Goal: Information Seeking & Learning: Learn about a topic

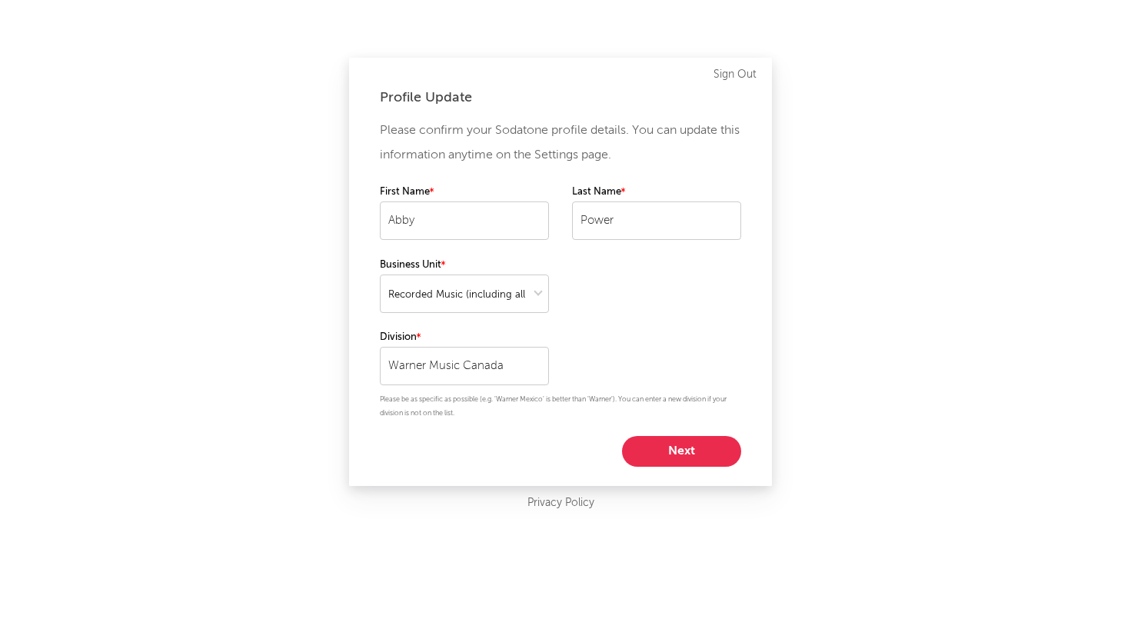
select select "recorded_music"
click at [655, 444] on button "Next" at bounding box center [681, 451] width 119 height 31
select select "marketing"
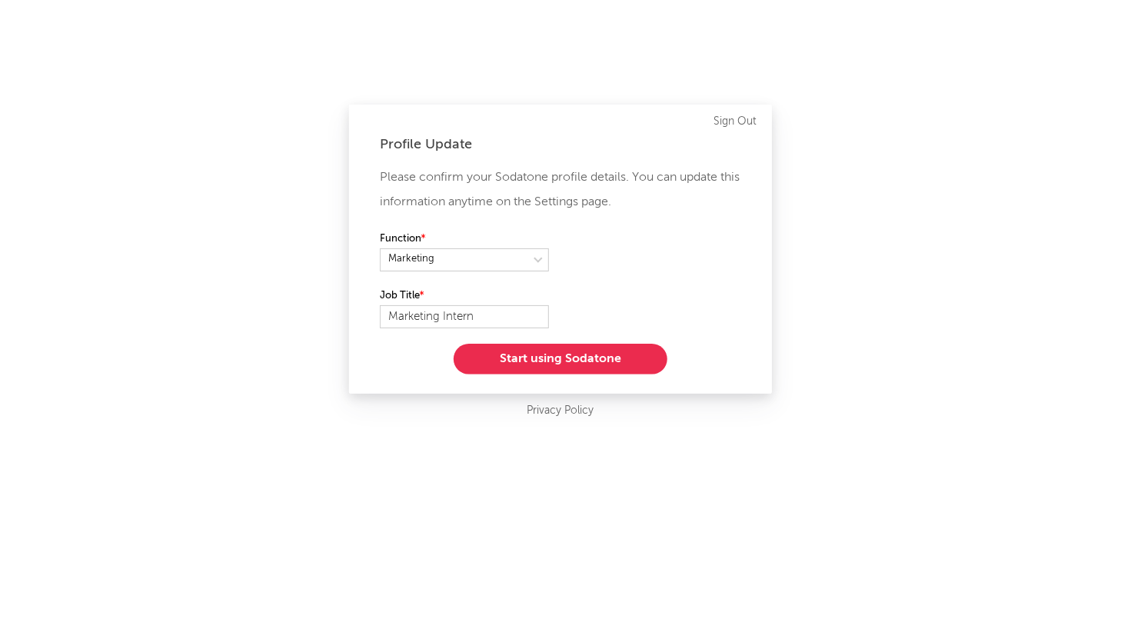
click at [597, 357] on button "Start using Sodatone" at bounding box center [561, 359] width 214 height 31
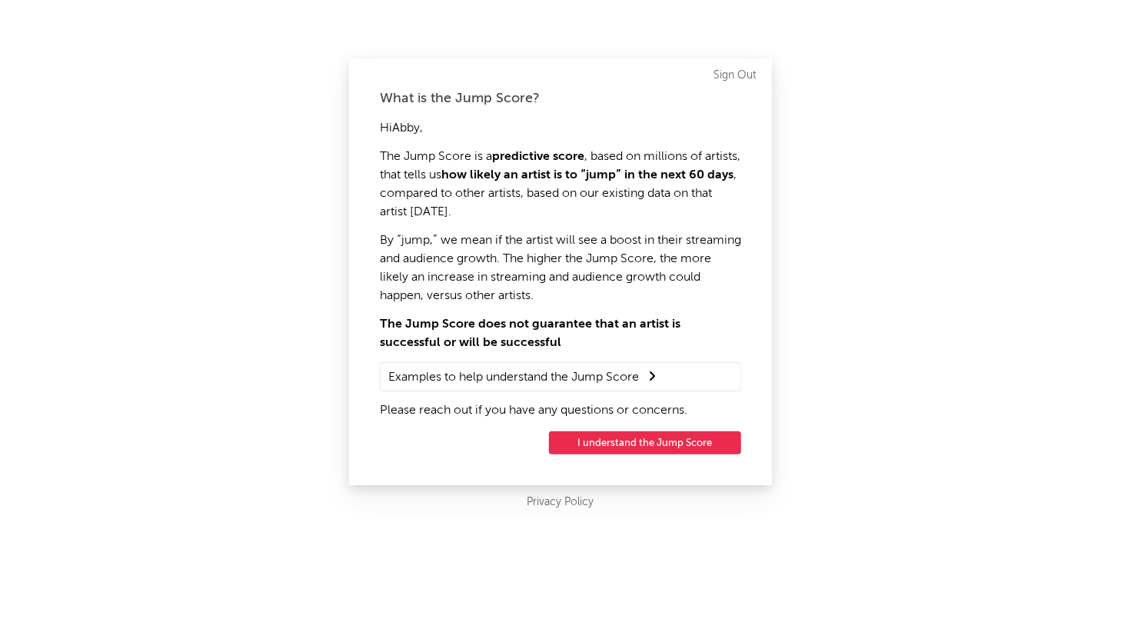
click at [622, 428] on div "What is the Jump Score? Hi [PERSON_NAME] , The Jump Score is a predictive score…" at bounding box center [560, 271] width 423 height 427
click at [622, 436] on button "I understand the Jump Score" at bounding box center [645, 442] width 192 height 23
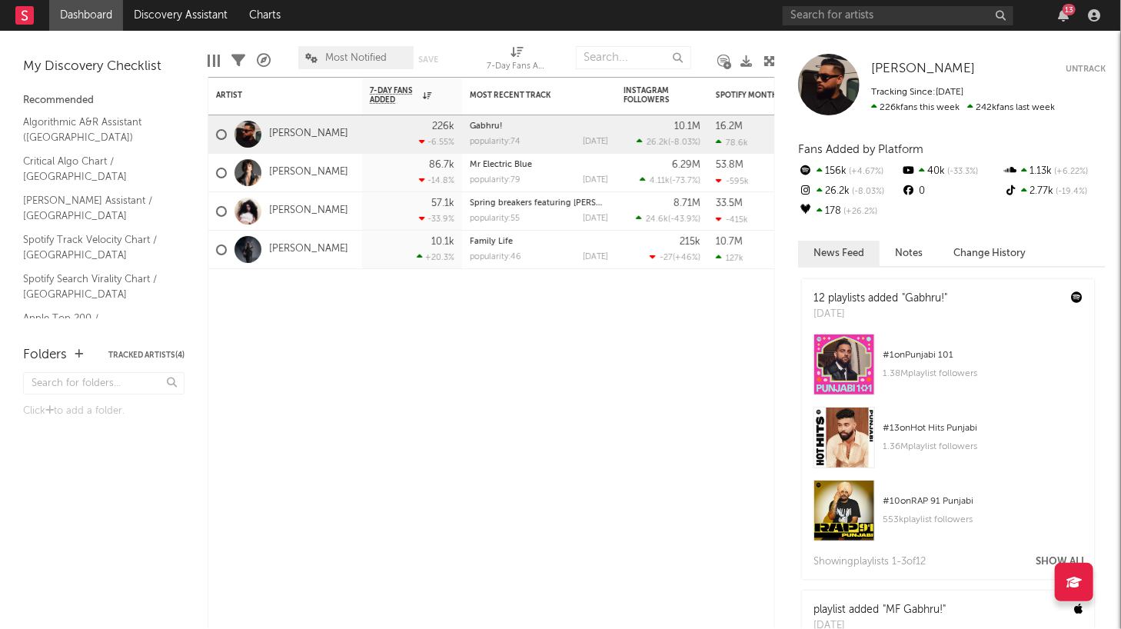
click at [832, 88] on div at bounding box center [829, 85] width 62 height 62
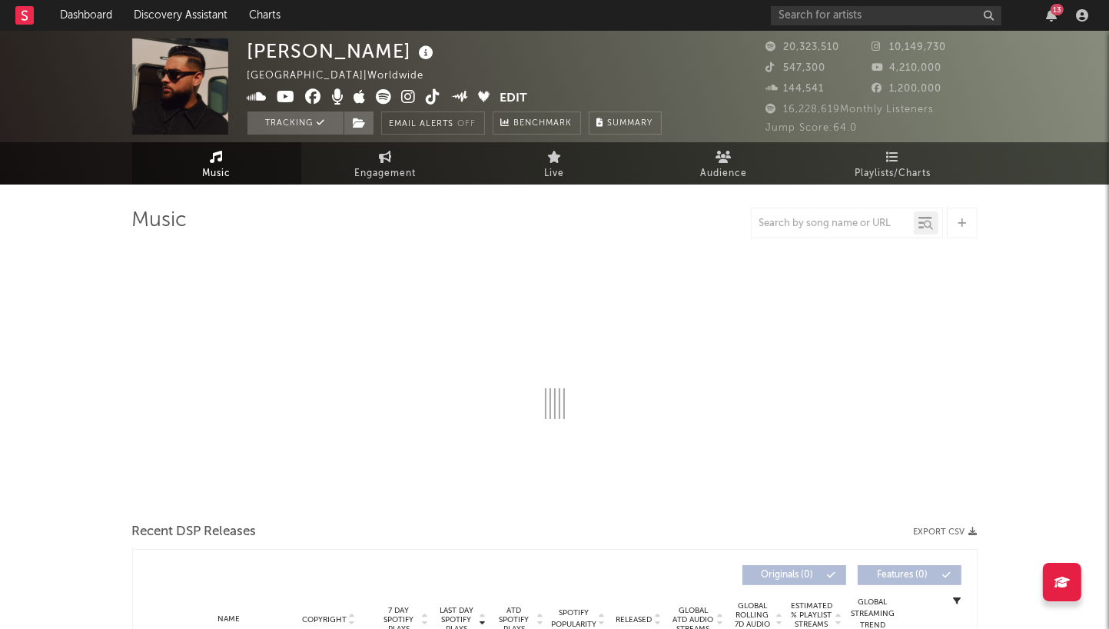
select select "6m"
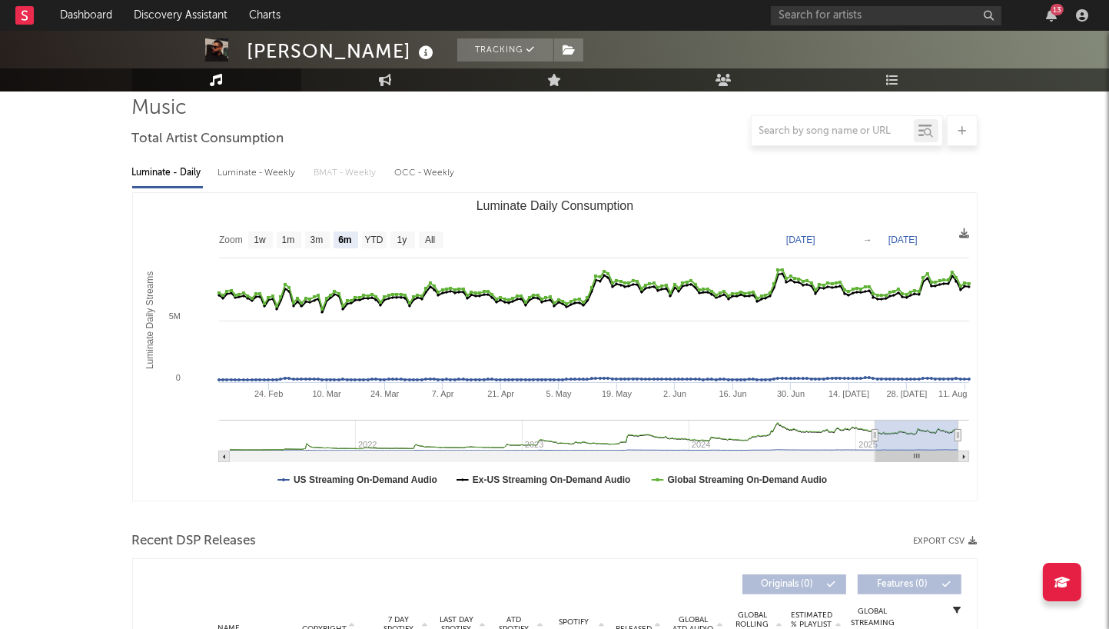
scroll to position [143, 0]
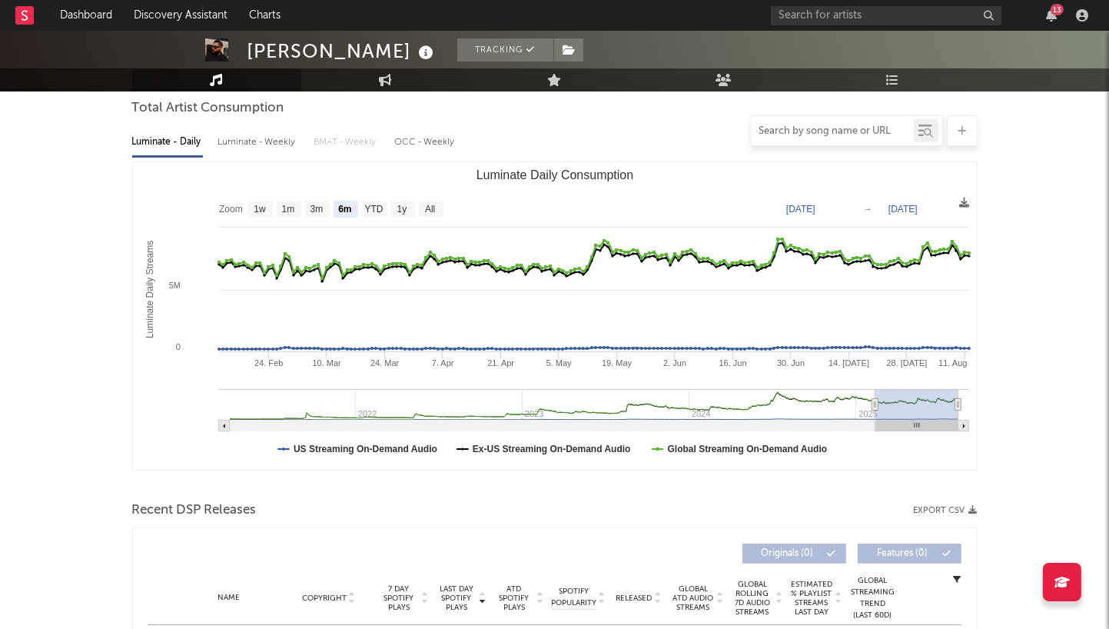
click at [803, 128] on input "text" at bounding box center [833, 131] width 162 height 12
click at [919, 128] on icon at bounding box center [926, 130] width 14 height 15
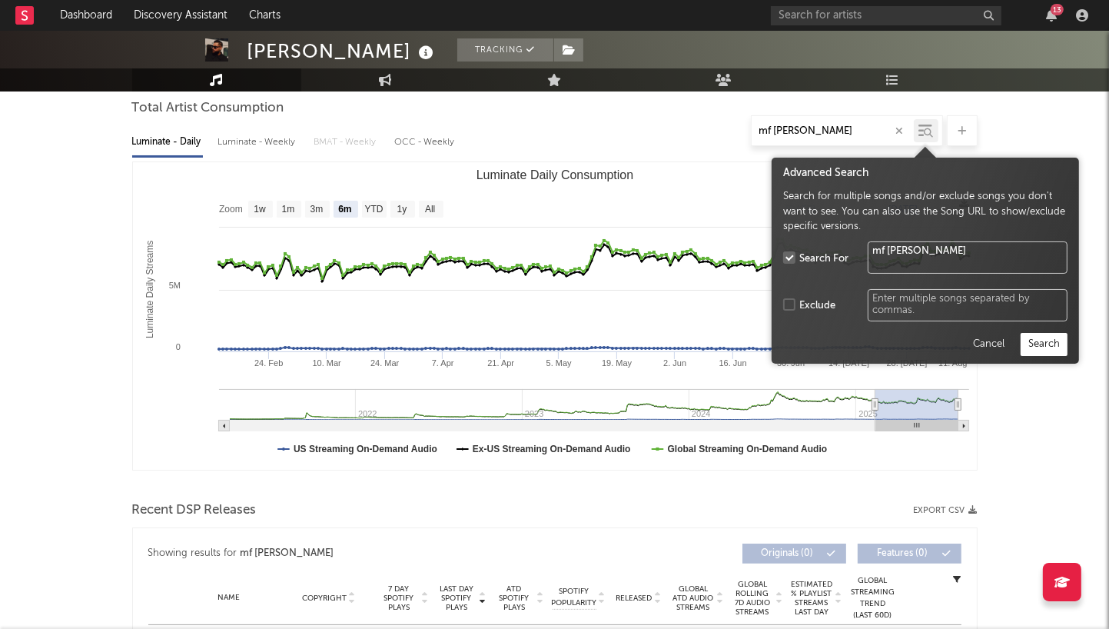
type input "mf [PERSON_NAME]"
click at [1040, 360] on div "Advanced Search Search for multiple songs and/or exclude songs you don't want t…" at bounding box center [926, 261] width 308 height 206
click at [1036, 342] on button "Search" at bounding box center [1044, 344] width 47 height 23
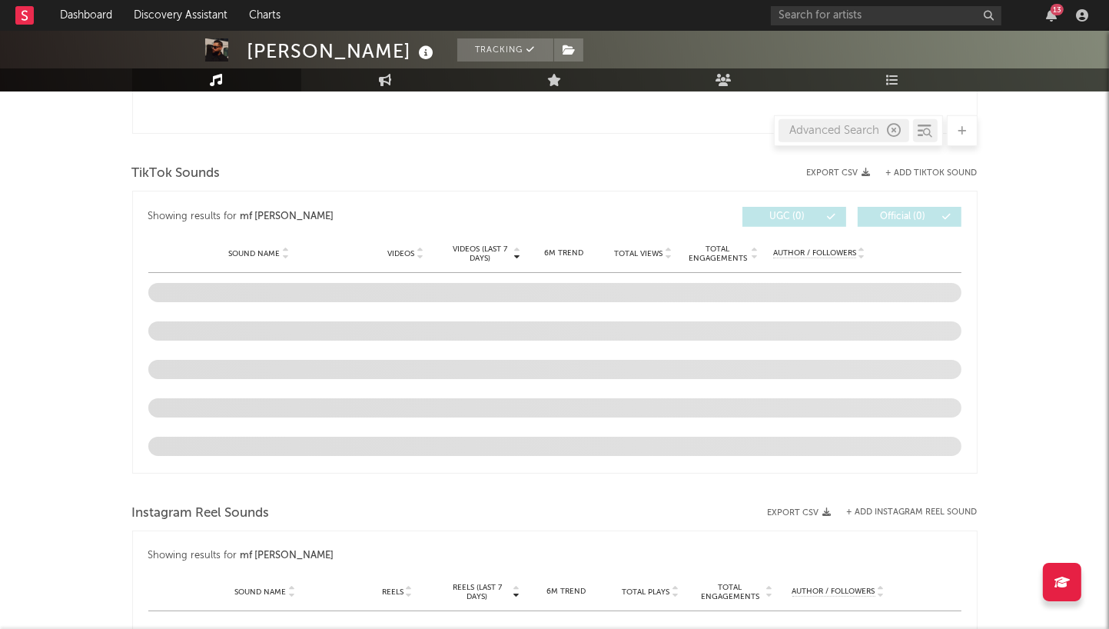
scroll to position [726, 0]
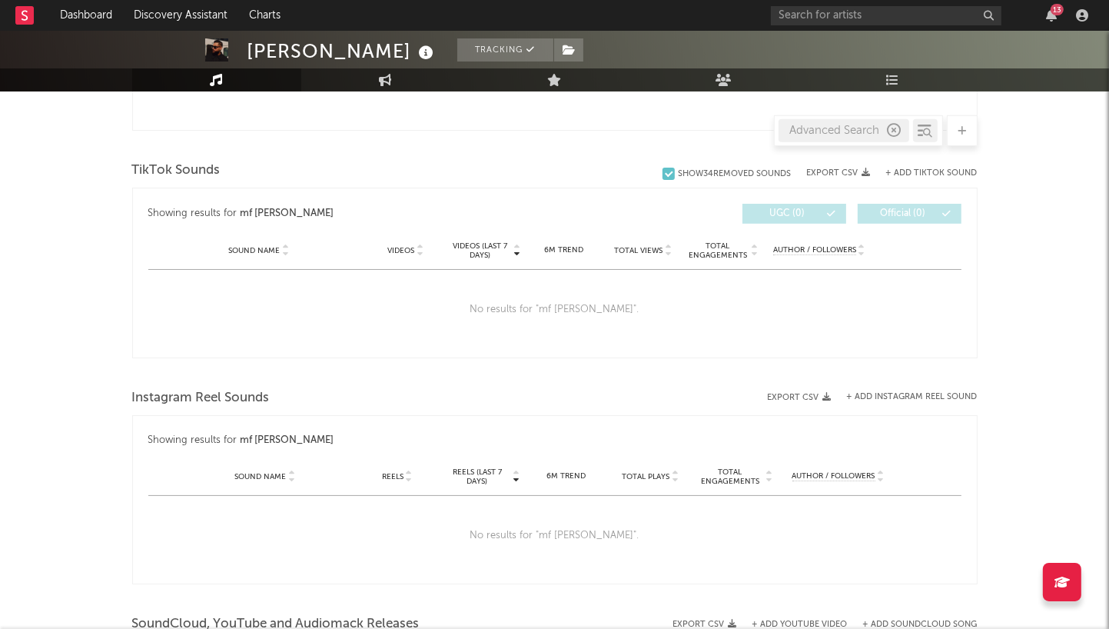
click at [870, 119] on div "Advanced Search" at bounding box center [844, 130] width 131 height 23
click at [901, 130] on div "Advanced Search" at bounding box center [844, 130] width 131 height 23
click at [895, 130] on icon "button" at bounding box center [895, 131] width 14 height 14
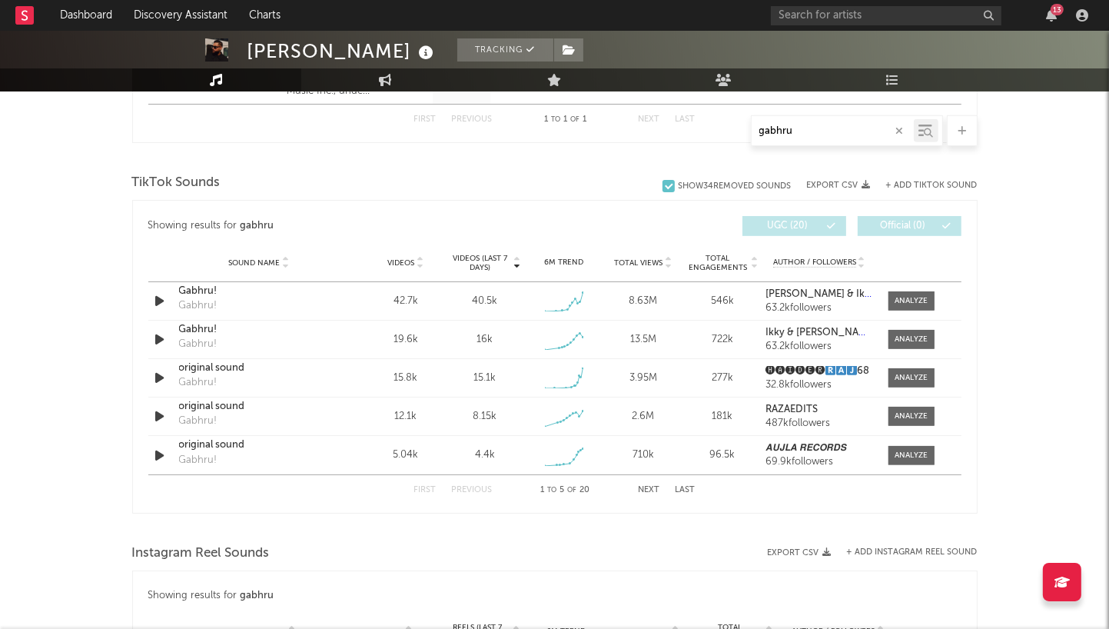
type input "gabhru"
click at [908, 240] on div "Showing results for [PERSON_NAME] Videos (last 7 days) Sound Name Videos Videos…" at bounding box center [554, 225] width 813 height 35
click at [907, 311] on div "Sound Name [PERSON_NAME]! Gabhru! Videos 42.7k Videos (last 7 days) 40.5k Weekl…" at bounding box center [554, 301] width 813 height 38
click at [906, 293] on span at bounding box center [912, 300] width 46 height 19
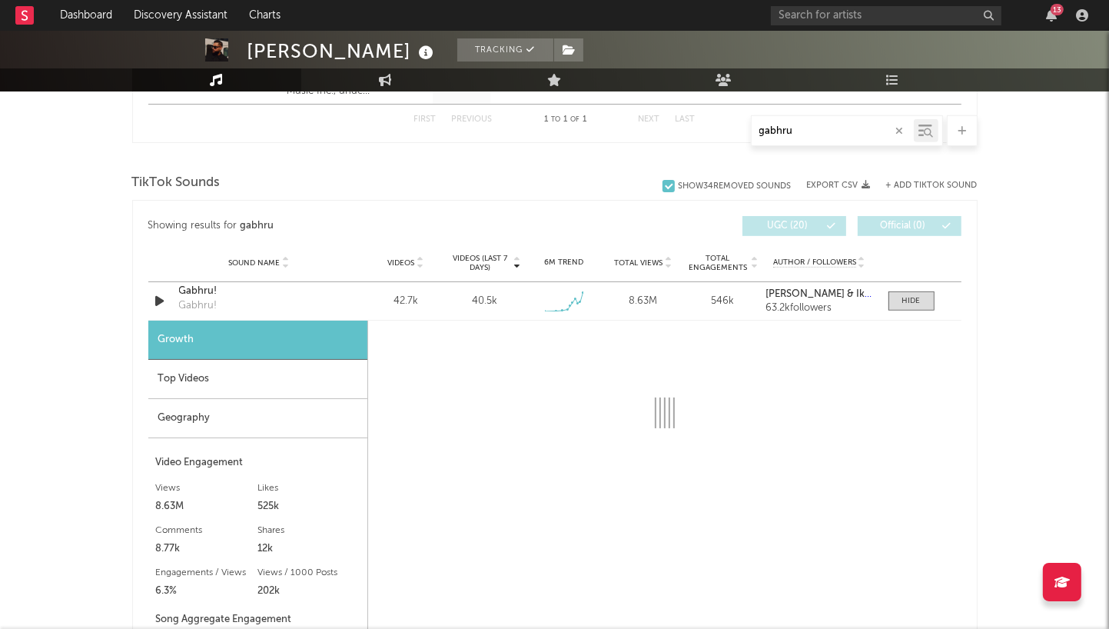
select select "1w"
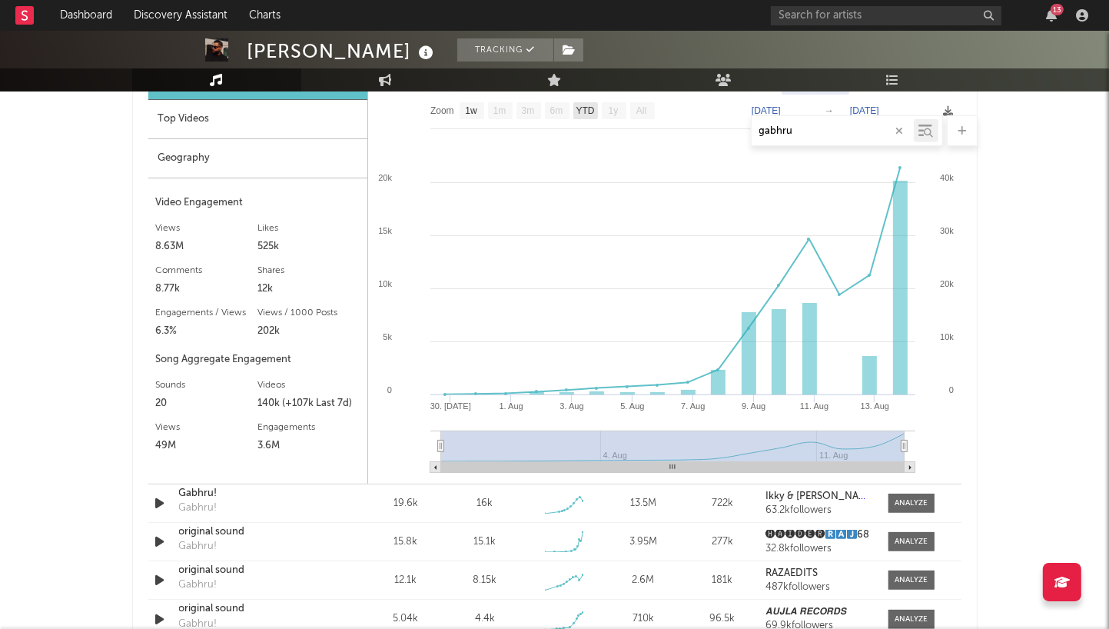
scroll to position [998, 0]
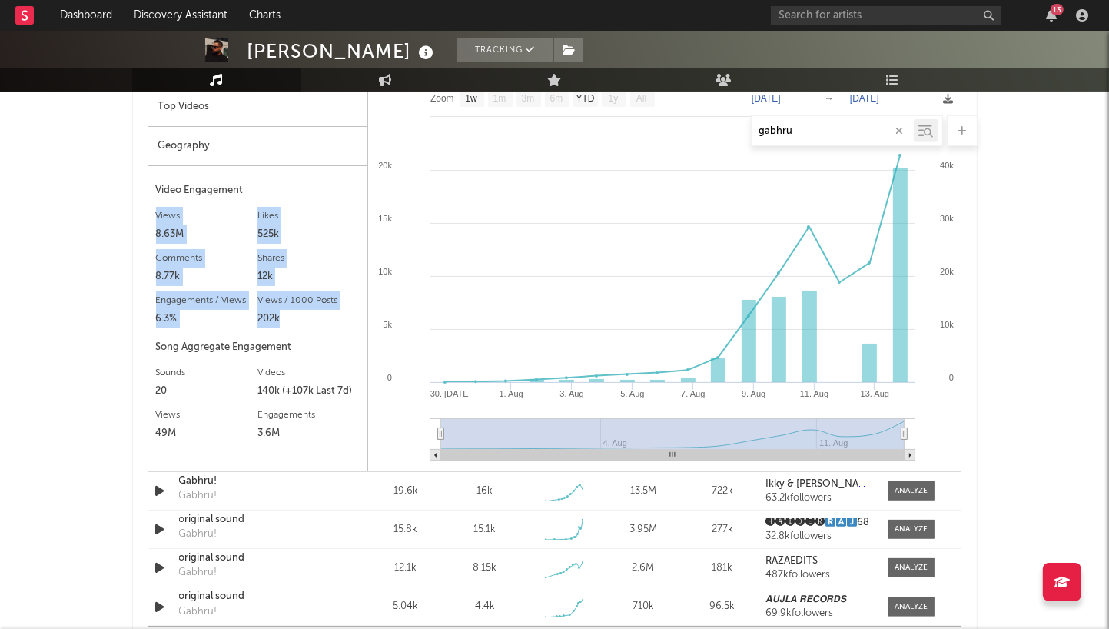
drag, startPoint x: 154, startPoint y: 213, endPoint x: 296, endPoint y: 314, distance: 174.7
click at [296, 314] on div "Growth Top Videos Geography Video Engagement Views 8.63M Likes 525k Likes 525k …" at bounding box center [258, 259] width 220 height 423
copy div "Views 8.63M Likes 525k Likes 525k Comments 8.77k Shares 12k Engagements / Views…"
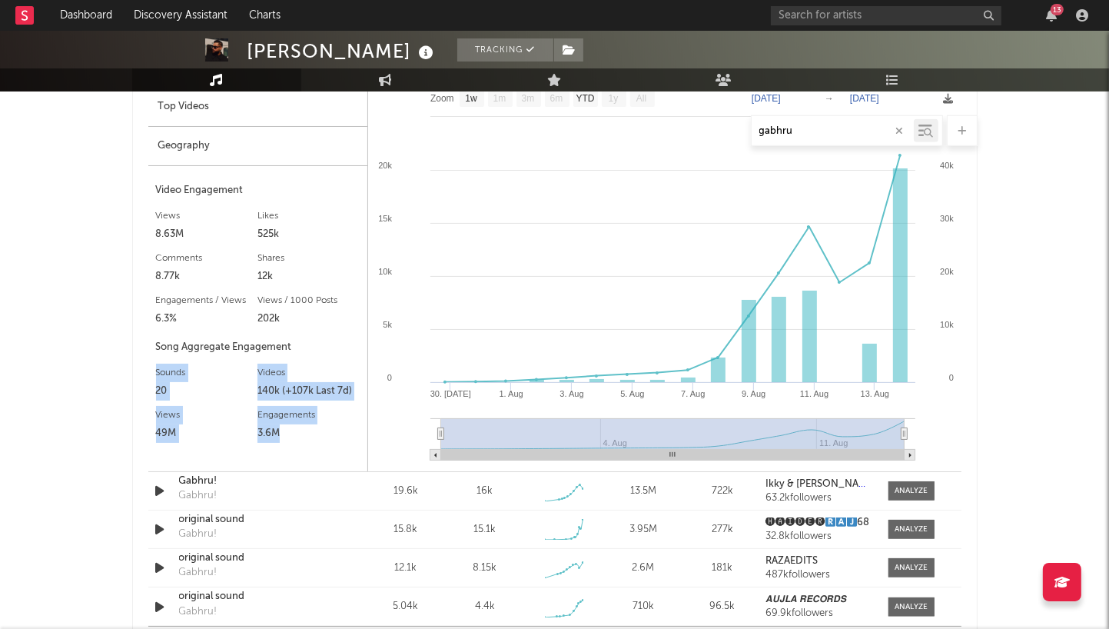
drag, startPoint x: 151, startPoint y: 372, endPoint x: 301, endPoint y: 437, distance: 163.5
click at [301, 437] on div "Growth Top Videos Geography Video Engagement Views 8.63M Likes 525k Likes 525k …" at bounding box center [258, 259] width 220 height 423
copy div "Sounds 20 Videos 140k (+107k Last 7d) Views 49M Views 49M Engagements 3.6M"
click at [196, 106] on div "Top Videos" at bounding box center [257, 107] width 219 height 39
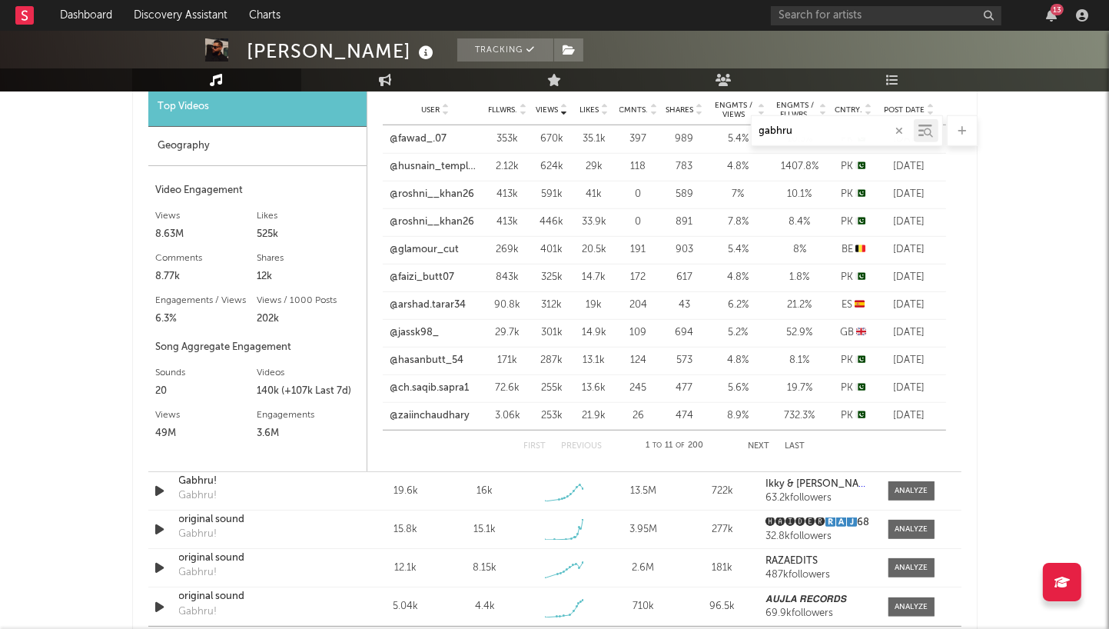
click at [601, 111] on icon at bounding box center [605, 113] width 8 height 6
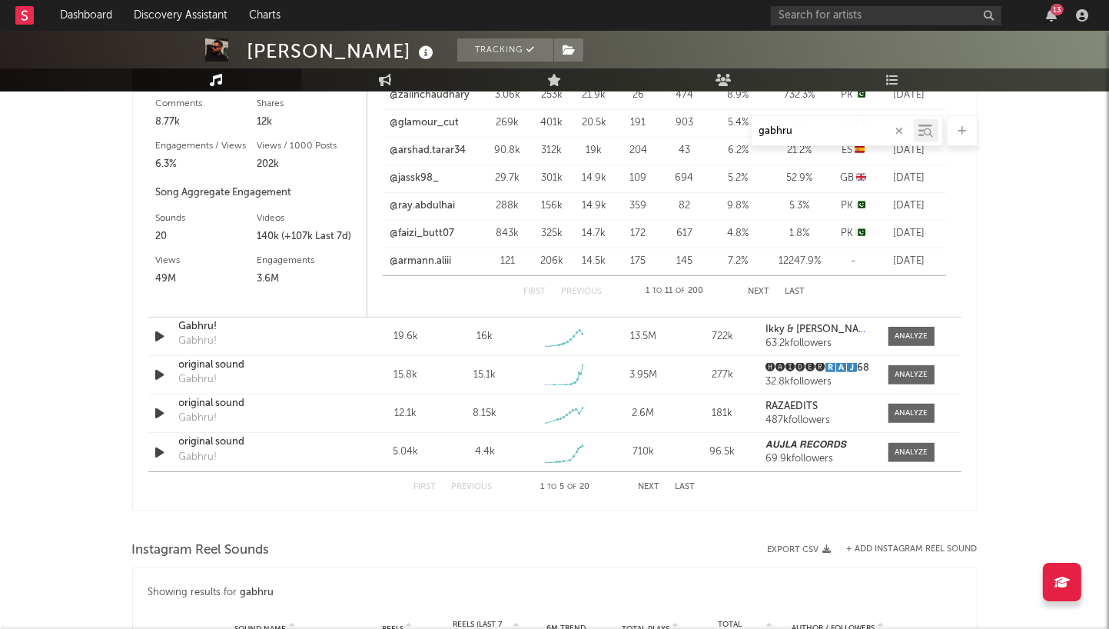
scroll to position [1159, 0]
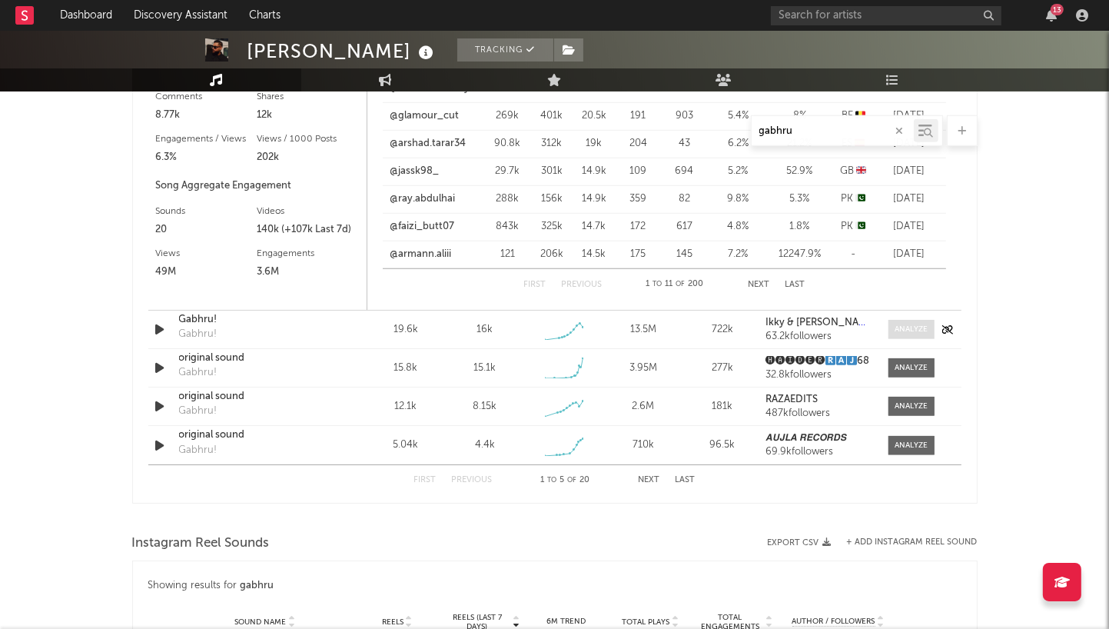
click at [906, 330] on div at bounding box center [911, 330] width 33 height 12
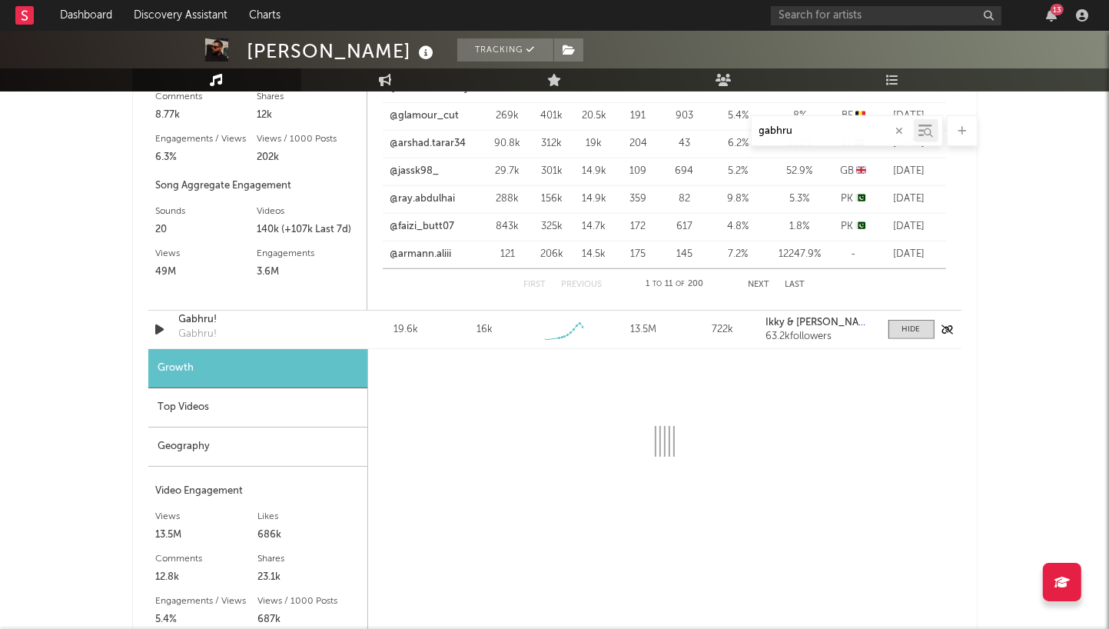
select select "1w"
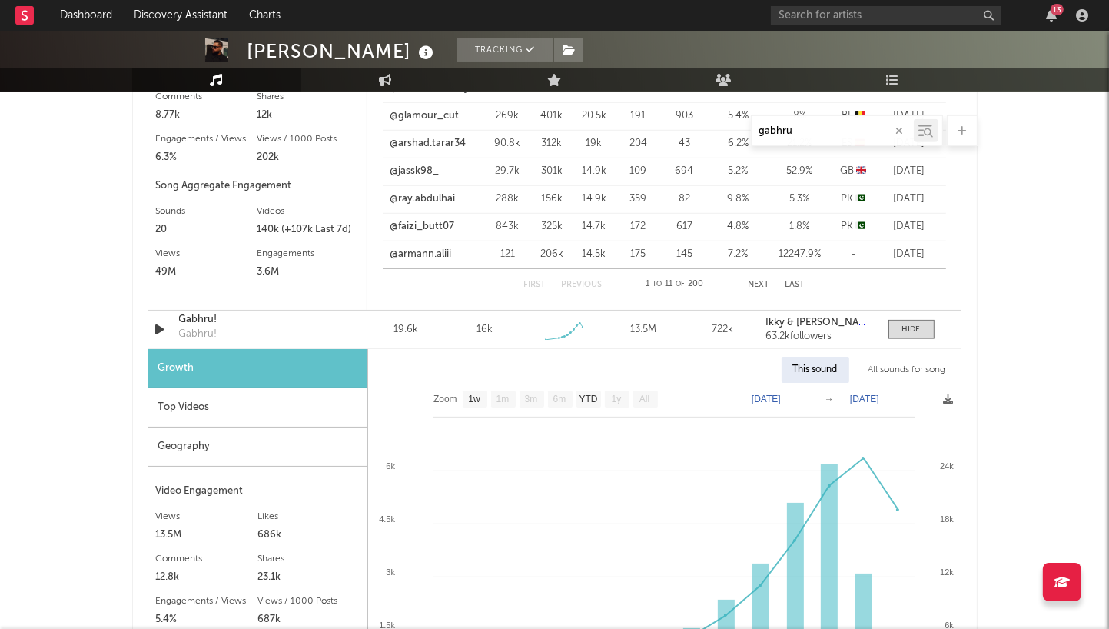
click at [263, 411] on div "Top Videos" at bounding box center [257, 407] width 219 height 39
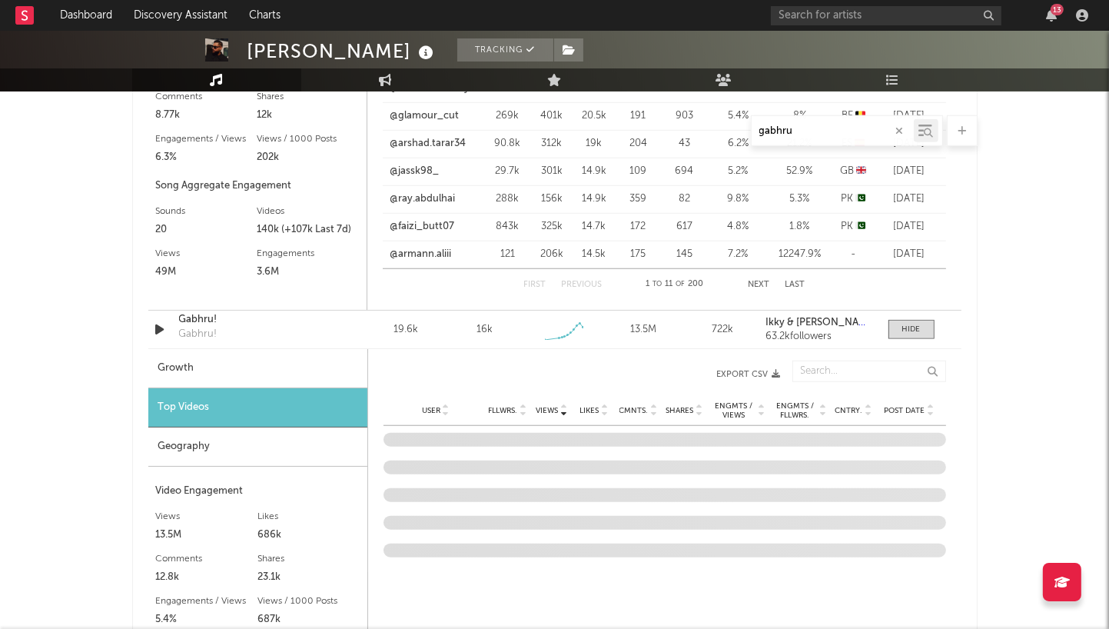
click at [590, 411] on span "Likes" at bounding box center [589, 410] width 19 height 9
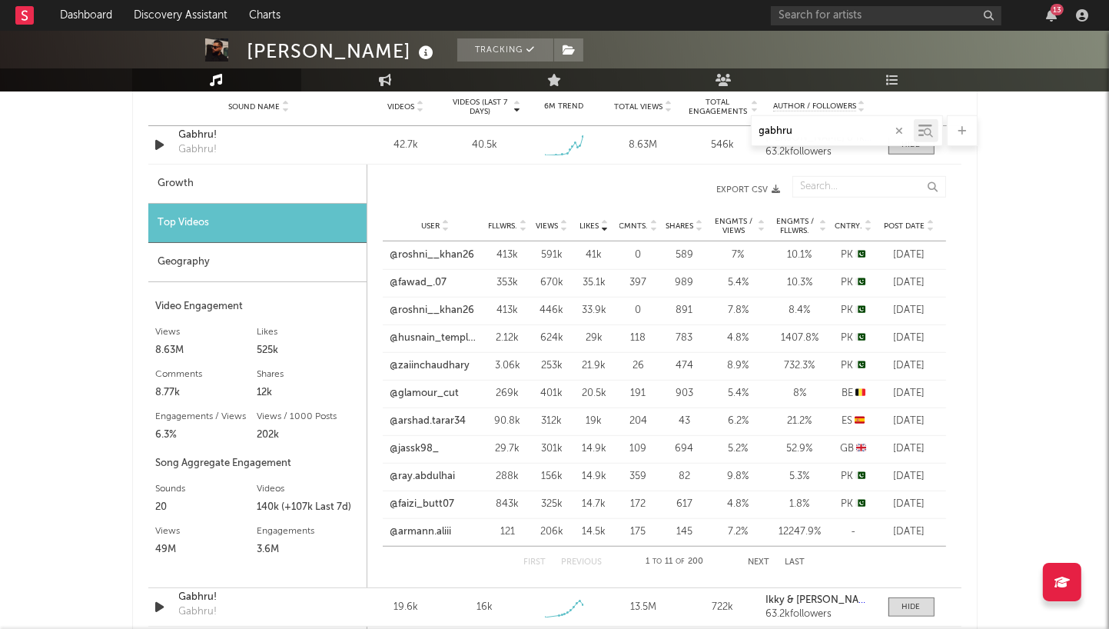
scroll to position [876, 0]
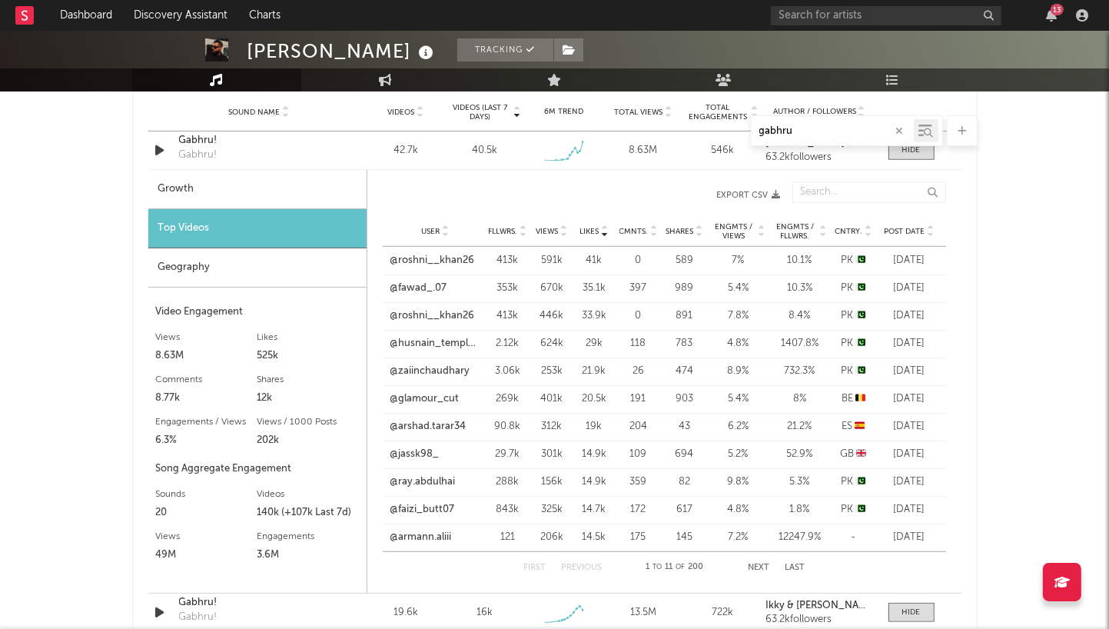
click at [211, 241] on div "Top Videos" at bounding box center [257, 228] width 218 height 39
click at [920, 154] on div at bounding box center [912, 151] width 18 height 12
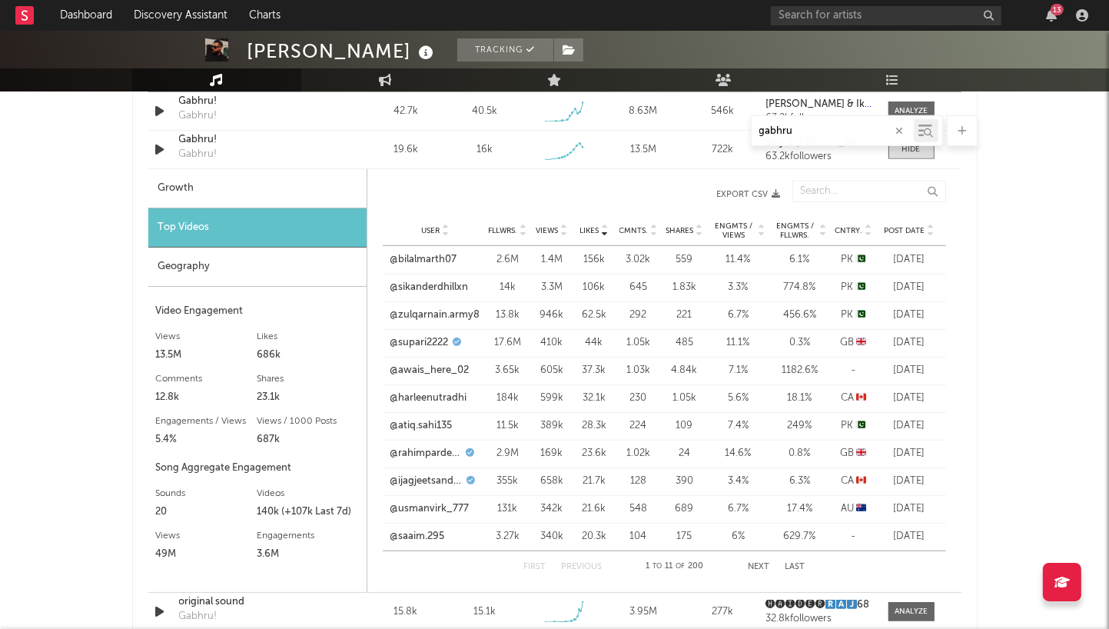
scroll to position [913, 0]
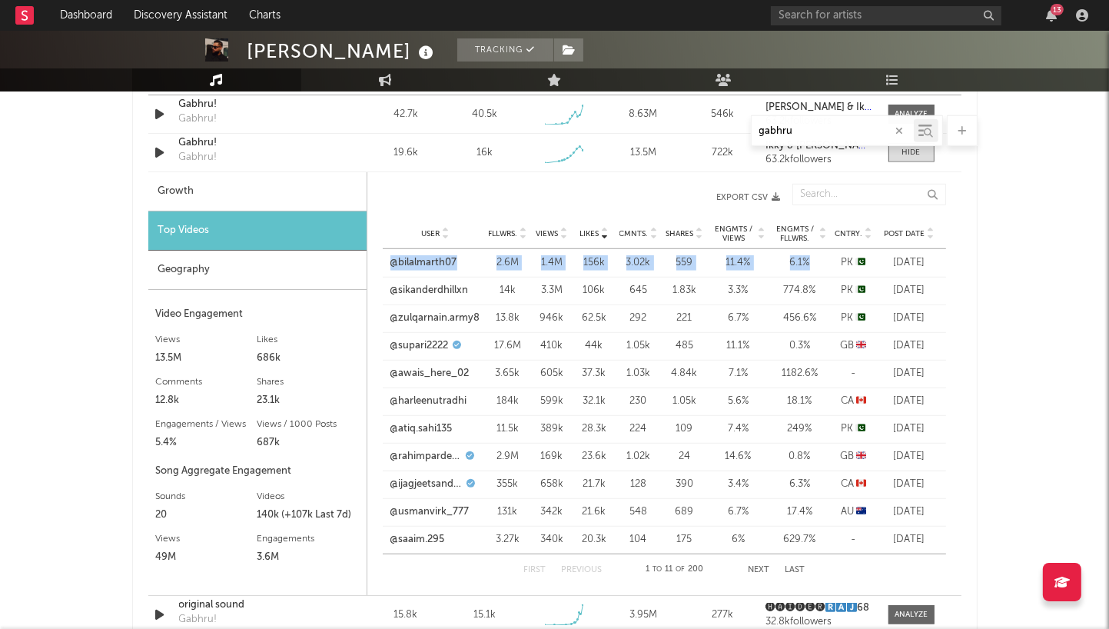
drag, startPoint x: 380, startPoint y: 265, endPoint x: 820, endPoint y: 260, distance: 440.6
click at [820, 260] on div "Likes User Fllwrs. Views Likes Cmnts. Shares Engmts / Views Engmts / Fllwrs. Cn…" at bounding box center [664, 384] width 594 height 416
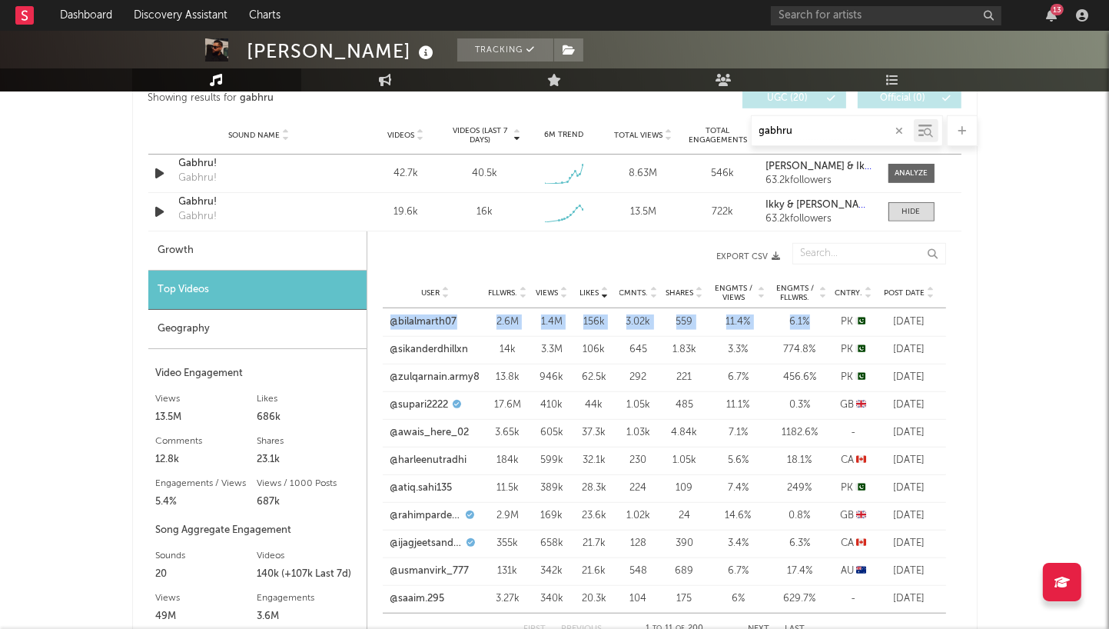
scroll to position [851, 0]
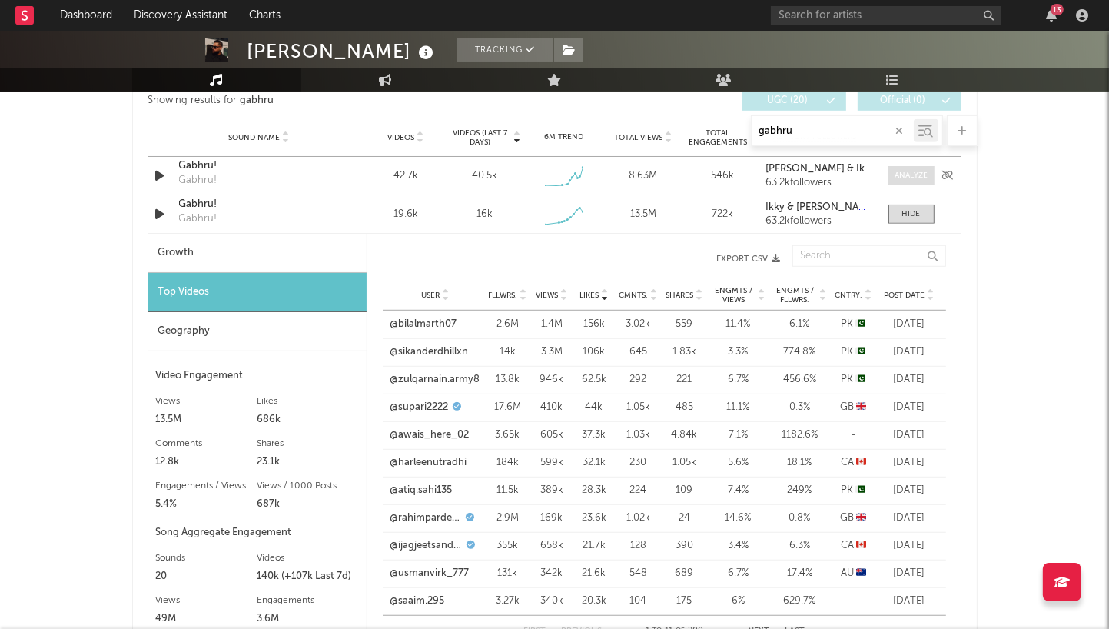
click at [895, 170] on div at bounding box center [911, 176] width 33 height 12
select select "1w"
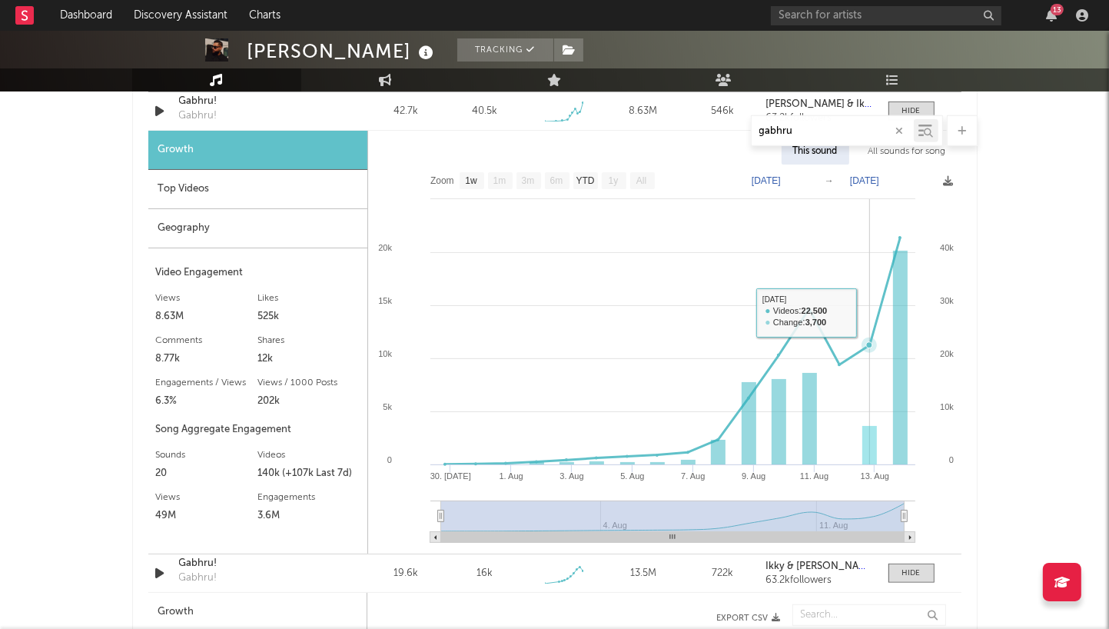
scroll to position [709, 0]
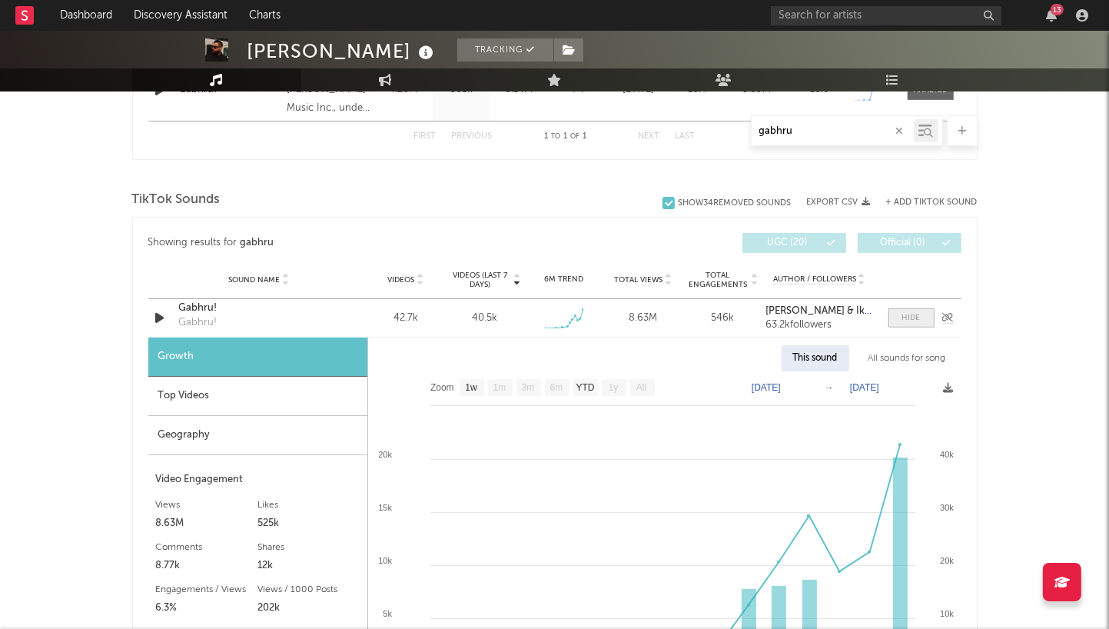
click at [901, 314] on span at bounding box center [912, 317] width 46 height 19
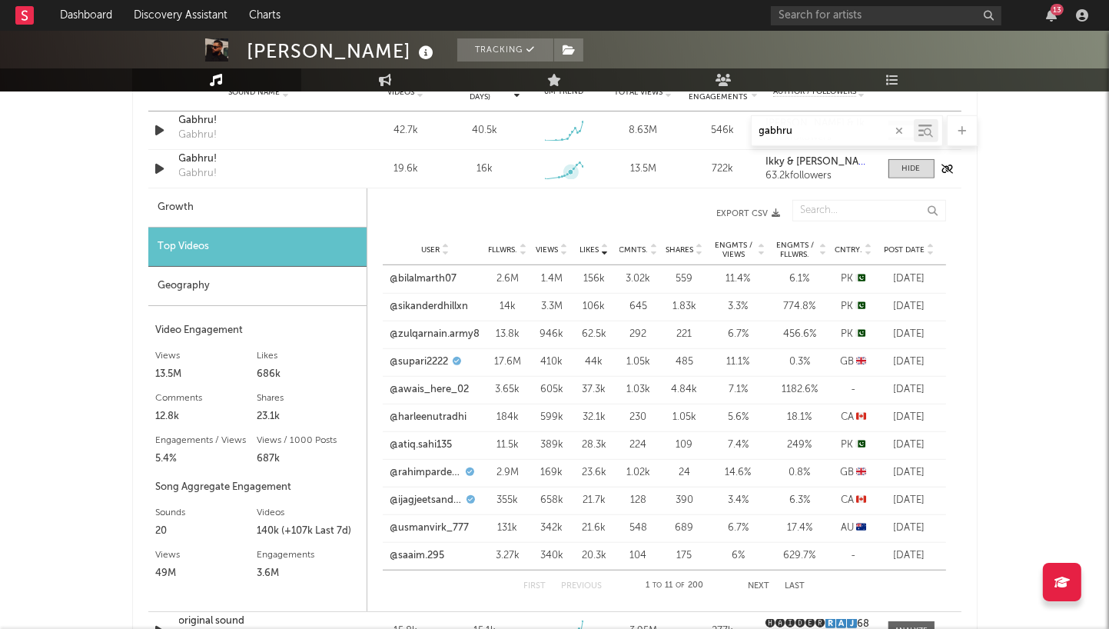
scroll to position [1061, 0]
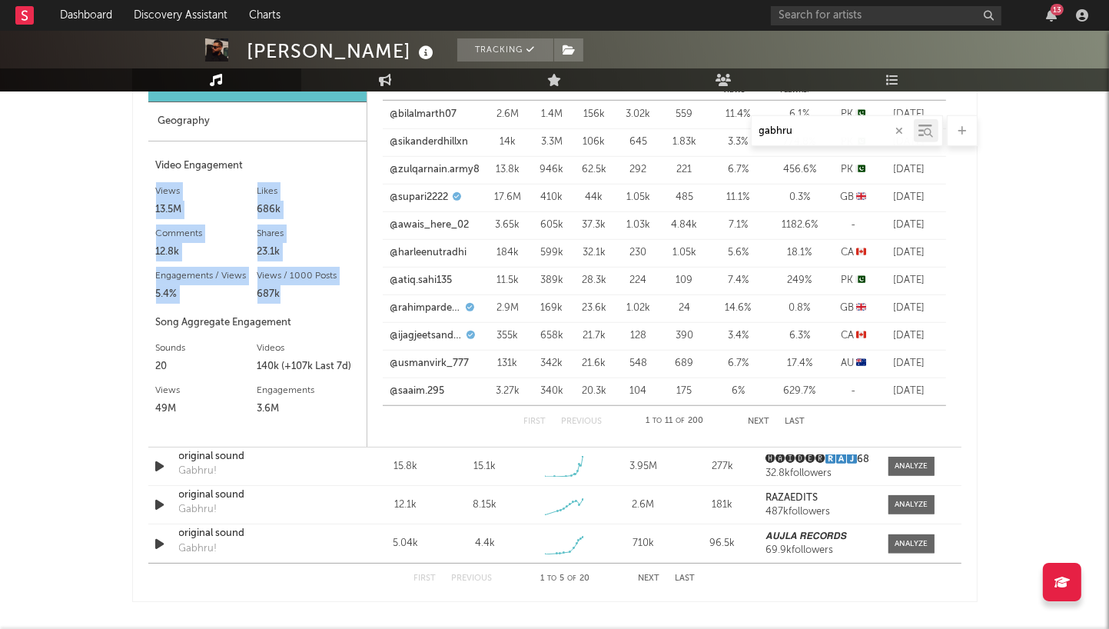
drag, startPoint x: 148, startPoint y: 191, endPoint x: 298, endPoint y: 298, distance: 183.7
click at [298, 298] on div "Growth Top Videos Geography Video Engagement Views 13.5M Likes 686k Likes 686k …" at bounding box center [257, 235] width 219 height 423
copy div "Views 13.5M Likes 686k Likes 686k Comments 12.8k Shares 23.1k Engagements / Vie…"
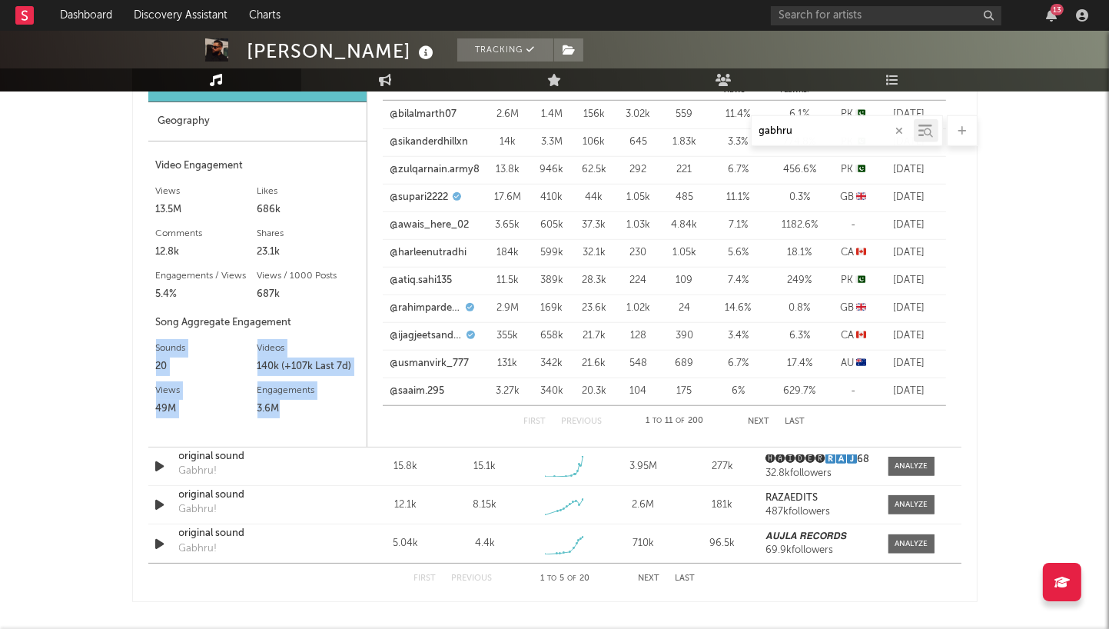
drag, startPoint x: 151, startPoint y: 351, endPoint x: 304, endPoint y: 410, distance: 164.0
click at [304, 410] on div "Growth Top Videos Geography Video Engagement Views 13.5M Likes 686k Likes 686k …" at bounding box center [257, 235] width 219 height 423
copy div "Sounds 20 Videos 140k (+107k Last 7d) Views 49M Views 49M Engagements 3.6M"
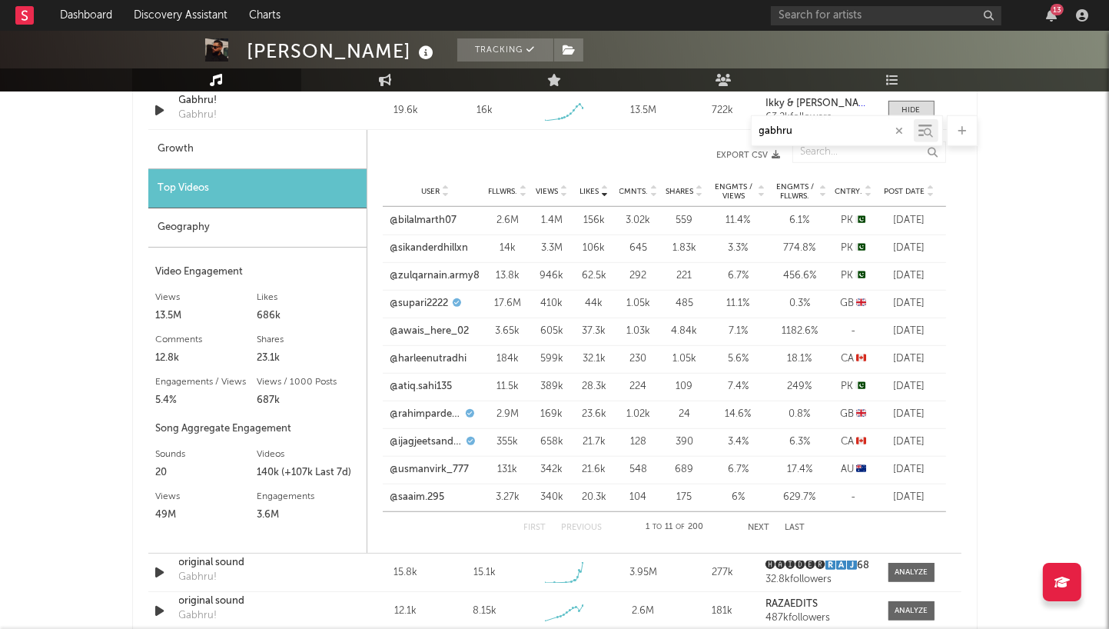
click at [185, 188] on div "Top Videos" at bounding box center [257, 188] width 218 height 39
drag, startPoint x: 376, startPoint y: 219, endPoint x: 814, endPoint y: 215, distance: 438.2
click at [814, 215] on div "Likes User Fllwrs. Views Likes Cmnts. Shares Engmts / Views Engmts / Fllwrs. Cn…" at bounding box center [664, 342] width 594 height 416
copy div "@bilalmarth07 Fllwrs. 2.6M Views 1.4M Likes 156k Cmnts. 3.02k Shares 559 Engmts…"
drag, startPoint x: 384, startPoint y: 249, endPoint x: 830, endPoint y: 244, distance: 446.7
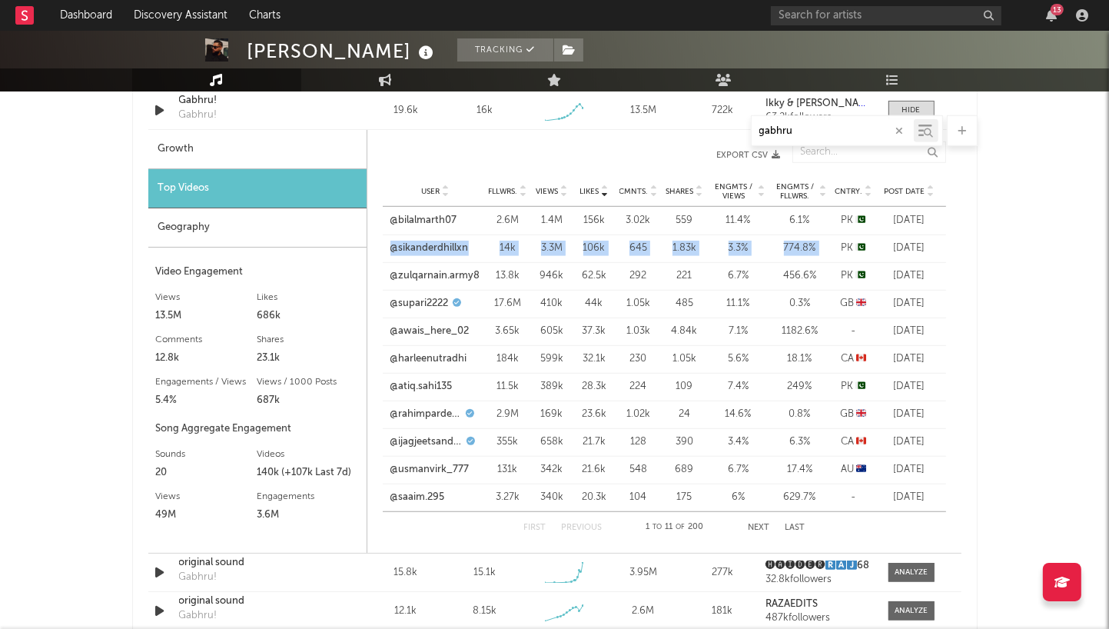
click at [830, 244] on div "User @sikanderdhillxn Fllwrs. 14k Views 3.3M Likes 106k Cmnts. 645 Shares 1.83k…" at bounding box center [665, 248] width 564 height 28
copy div "@sikanderdhillxn Fllwrs. 14k Views 3.3M Likes 106k Cmnts. 645 Shares 1.83k Engm…"
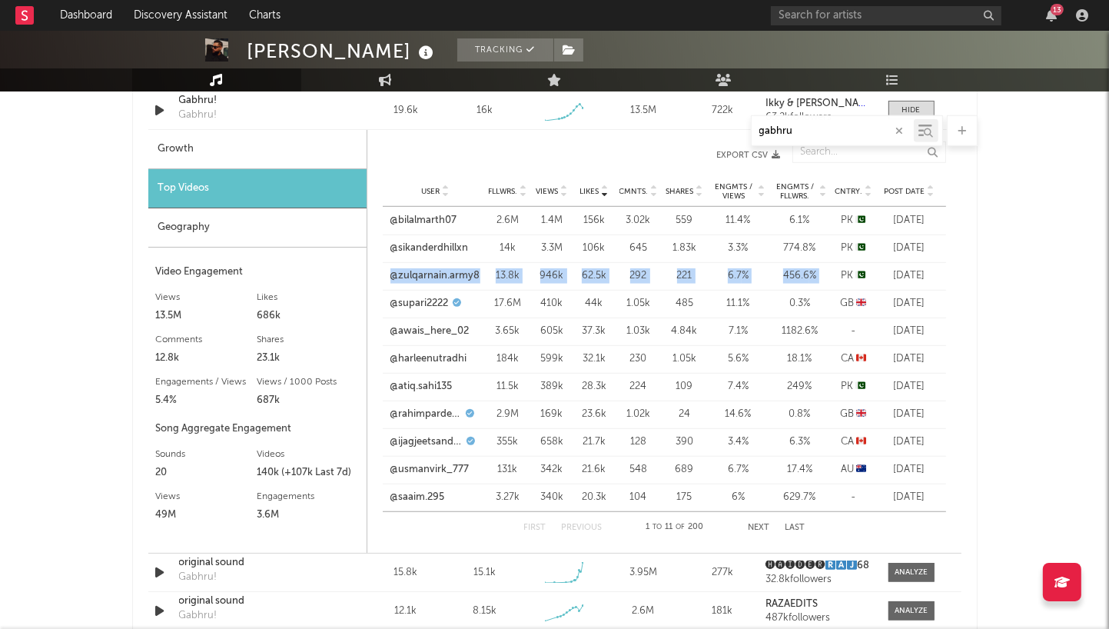
drag, startPoint x: 375, startPoint y: 276, endPoint x: 833, endPoint y: 275, distance: 458.2
click at [833, 275] on div "Likes User Fllwrs. Views Likes Cmnts. Shares Engmts / Views Engmts / Fllwrs. Cn…" at bounding box center [664, 342] width 594 height 416
copy div "@zulqarnain.army8 Fllwrs. 13.8k Views 946k Likes 62.5k Cmnts. 292 Shares 221 En…"
click at [193, 225] on div "Geography" at bounding box center [257, 227] width 218 height 39
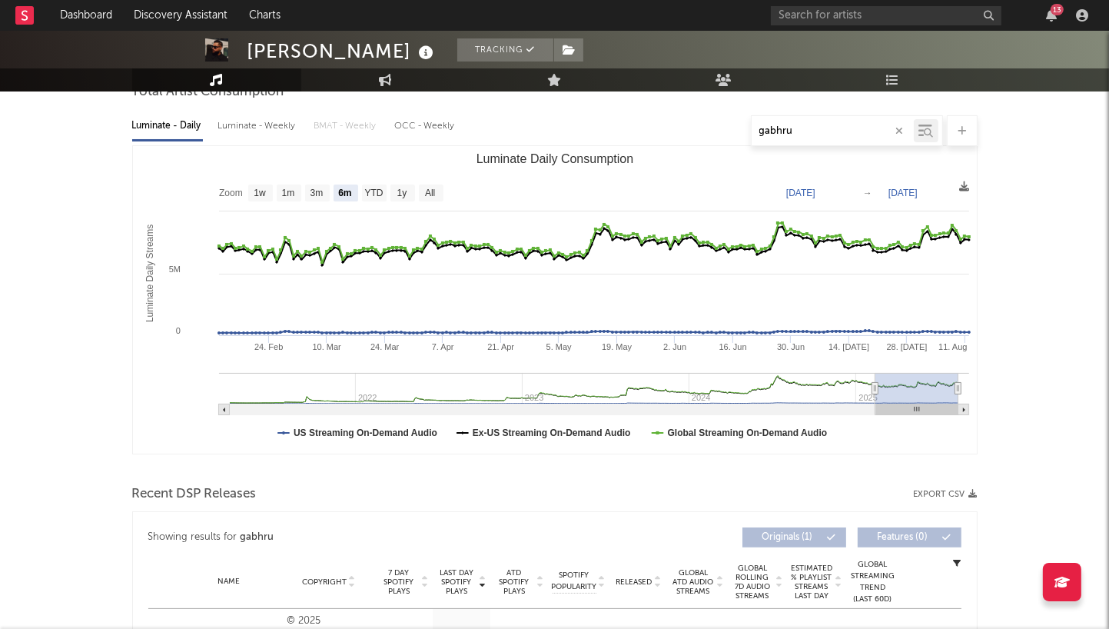
scroll to position [0, 0]
